Goal: Check status: Check status

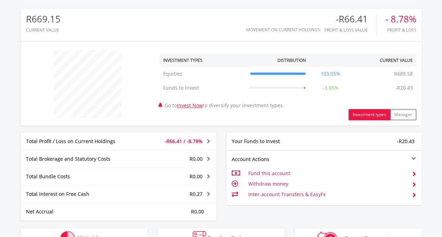
scroll to position [315, 0]
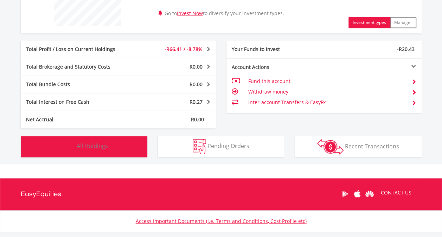
click at [105, 149] on span "All Holdings" at bounding box center [92, 146] width 31 height 8
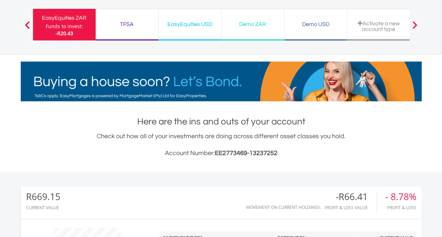
scroll to position [36, 0]
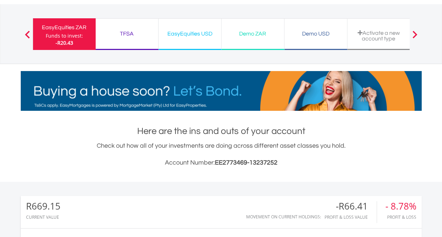
click at [265, 34] on div "Demo ZAR" at bounding box center [253, 34] width 54 height 10
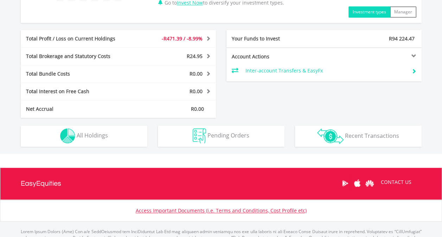
scroll to position [352, 0]
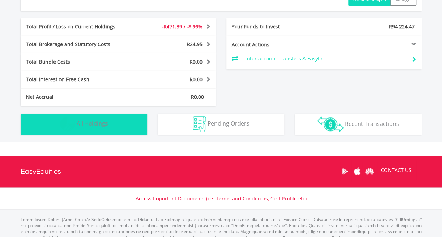
click at [109, 129] on button "Holdings All Holdings" at bounding box center [84, 124] width 127 height 21
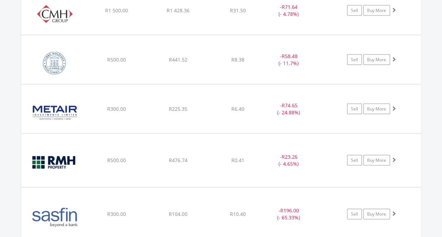
scroll to position [507, 0]
